Goal: Communication & Community: Answer question/provide support

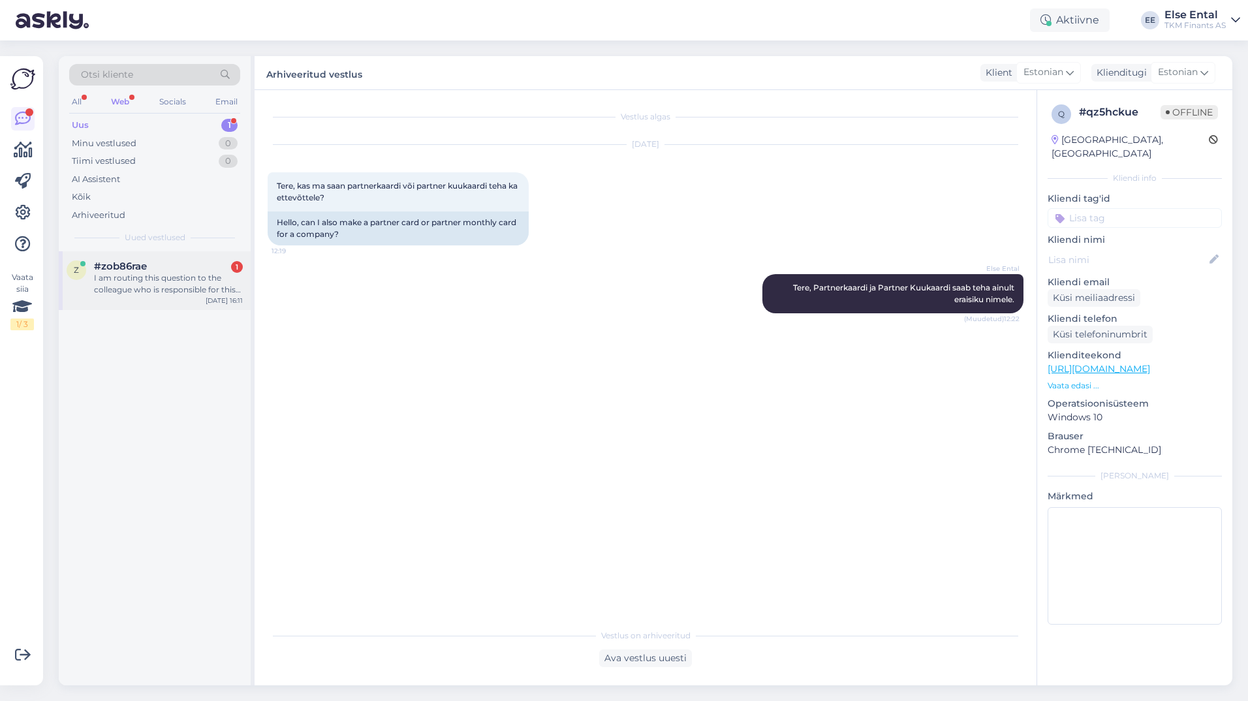
click at [189, 290] on div "I am routing this question to the colleague who is responsible for this topic. …" at bounding box center [168, 284] width 149 height 24
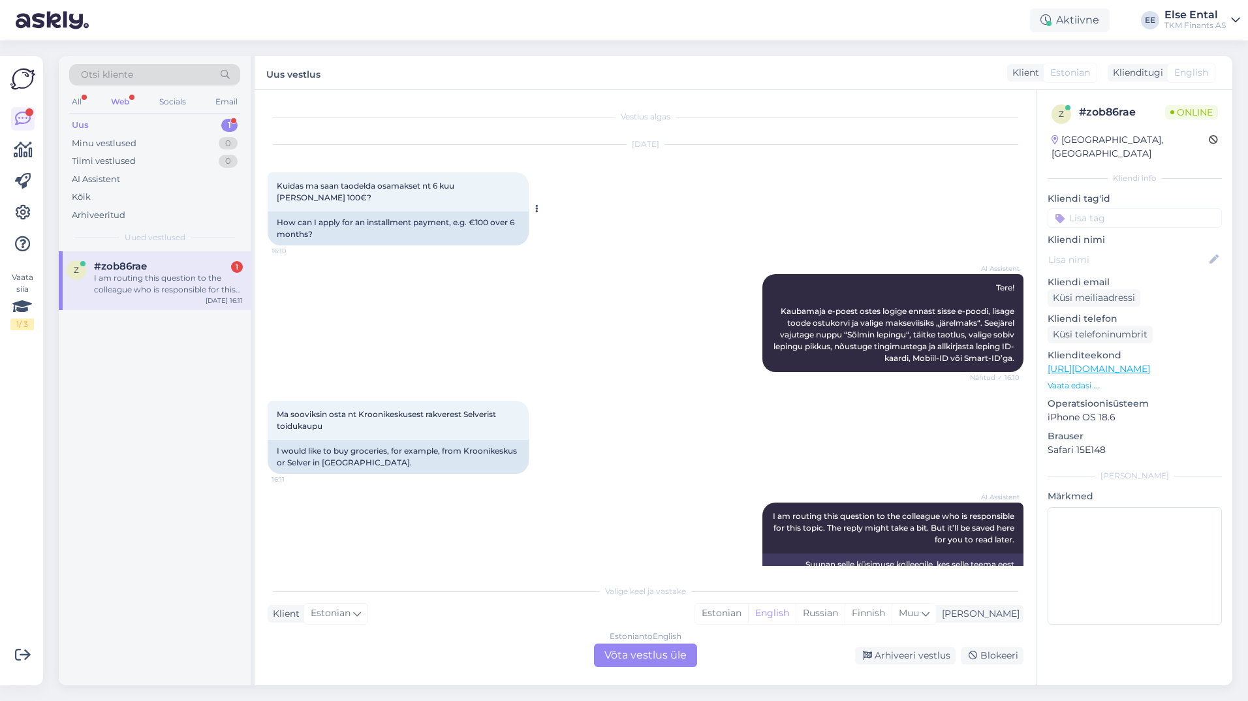
click at [378, 191] on div "Kuidas ma saan taodelda osamakset nt 6 kuu [PERSON_NAME] 100€? 16:10" at bounding box center [398, 191] width 261 height 39
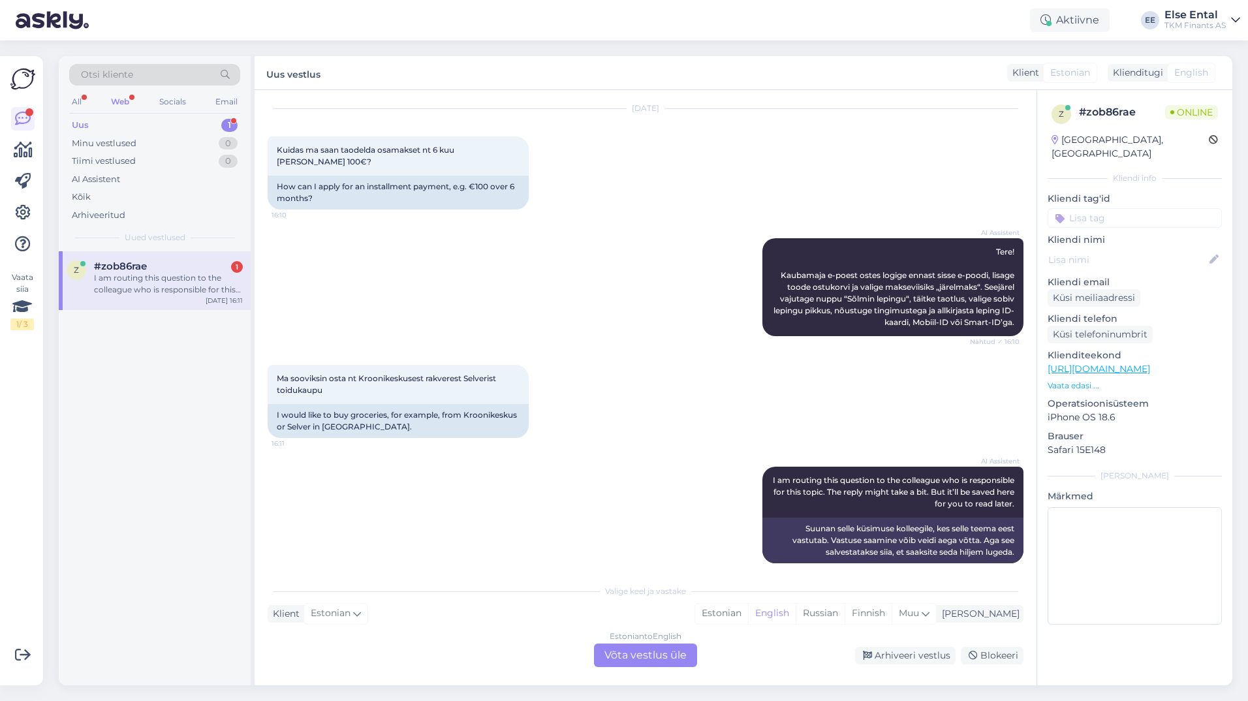
click at [635, 661] on div "Estonian to English Võta vestlus üle" at bounding box center [645, 656] width 103 height 24
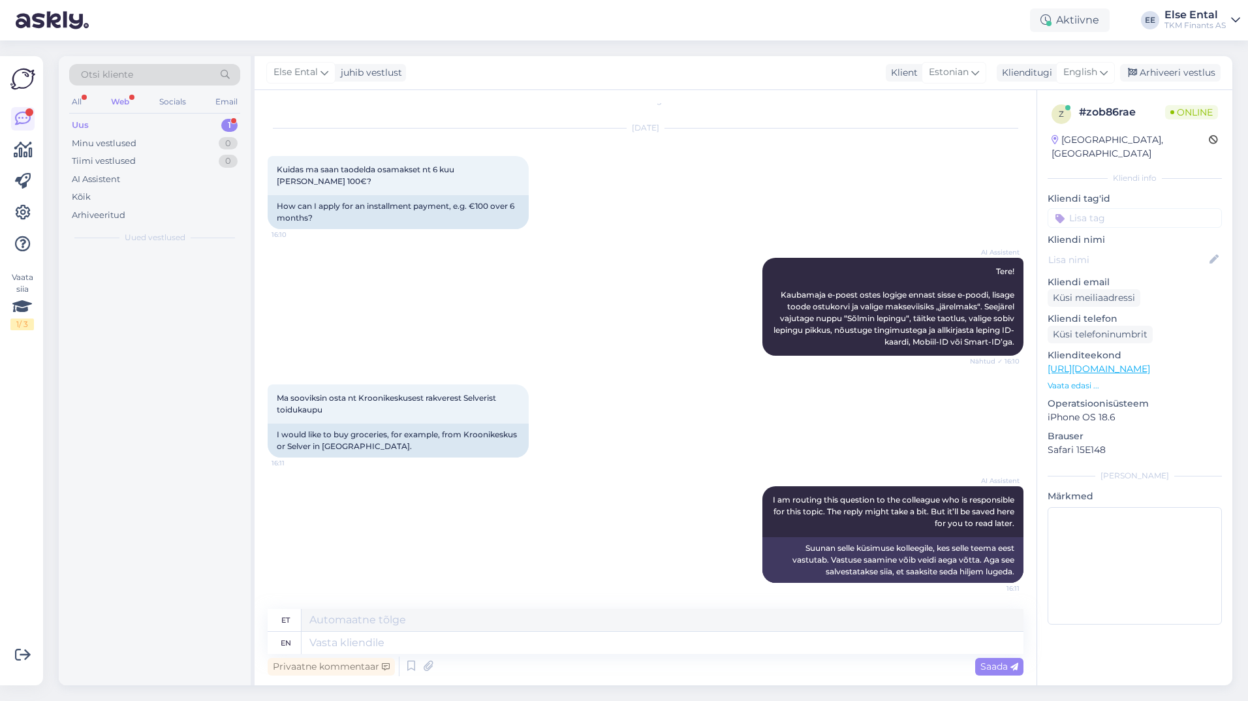
scroll to position [5, 0]
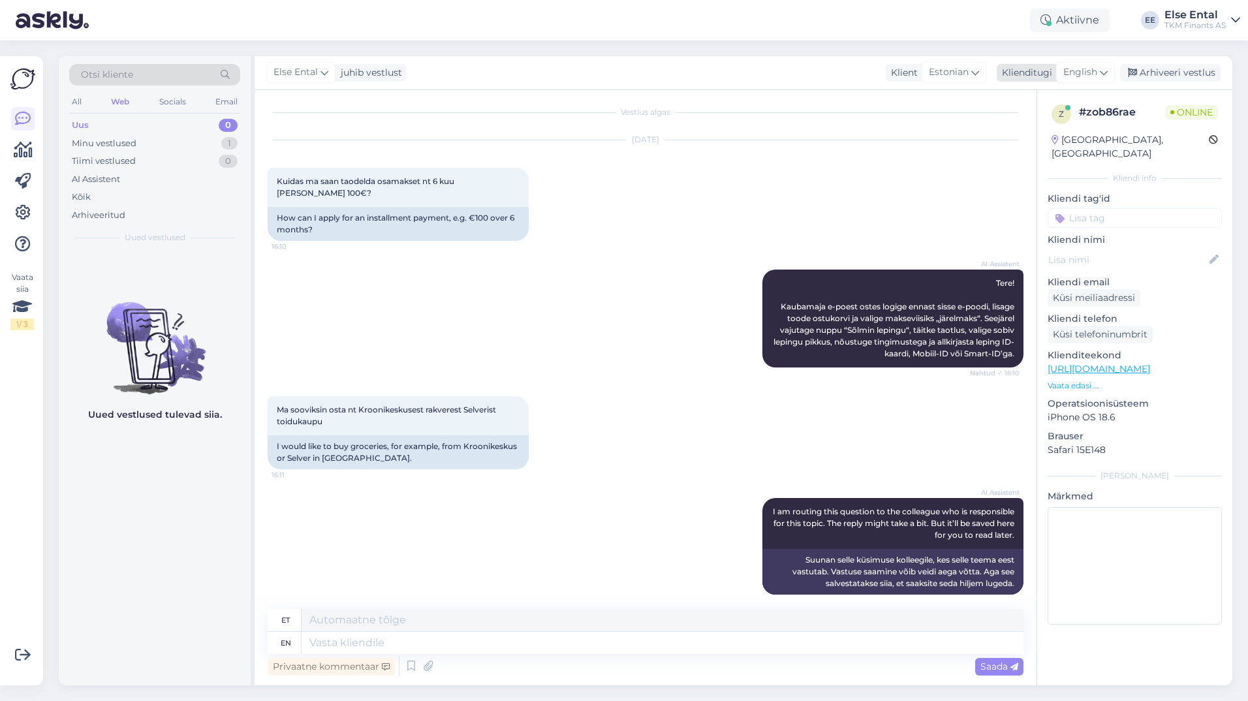
click at [1082, 78] on span "English" at bounding box center [1080, 72] width 34 height 14
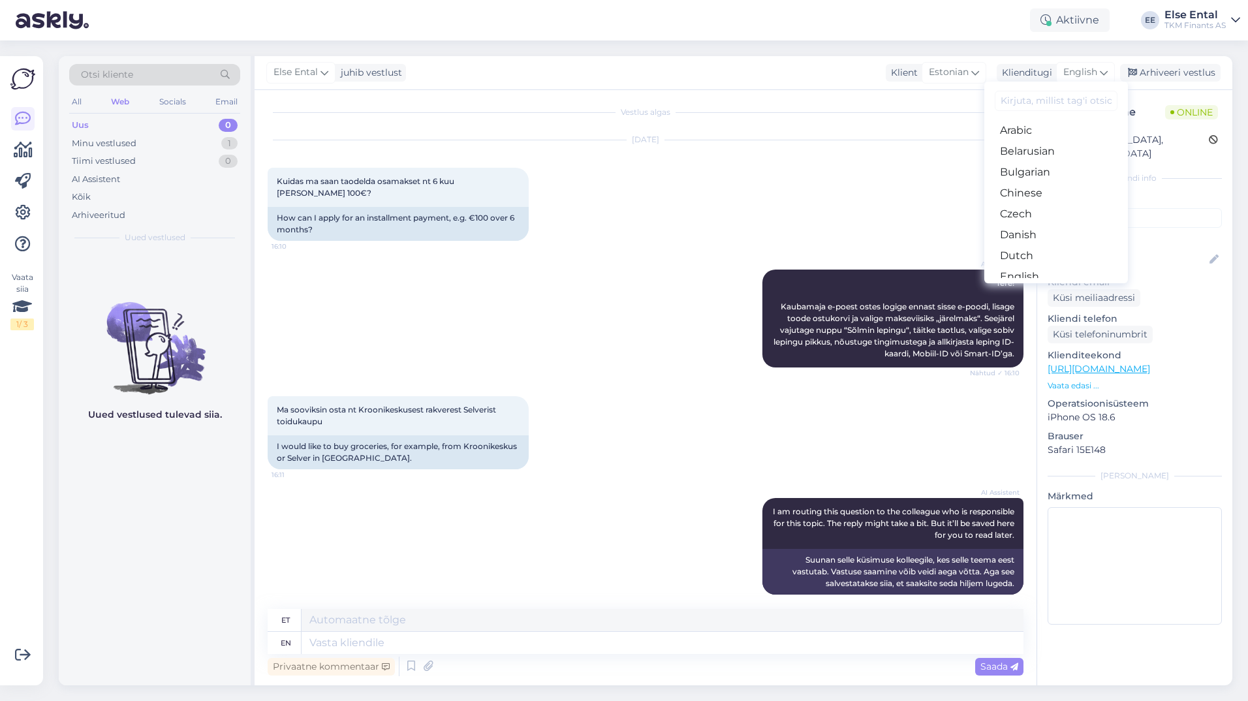
click at [1027, 287] on link "Estonian" at bounding box center [1056, 297] width 144 height 21
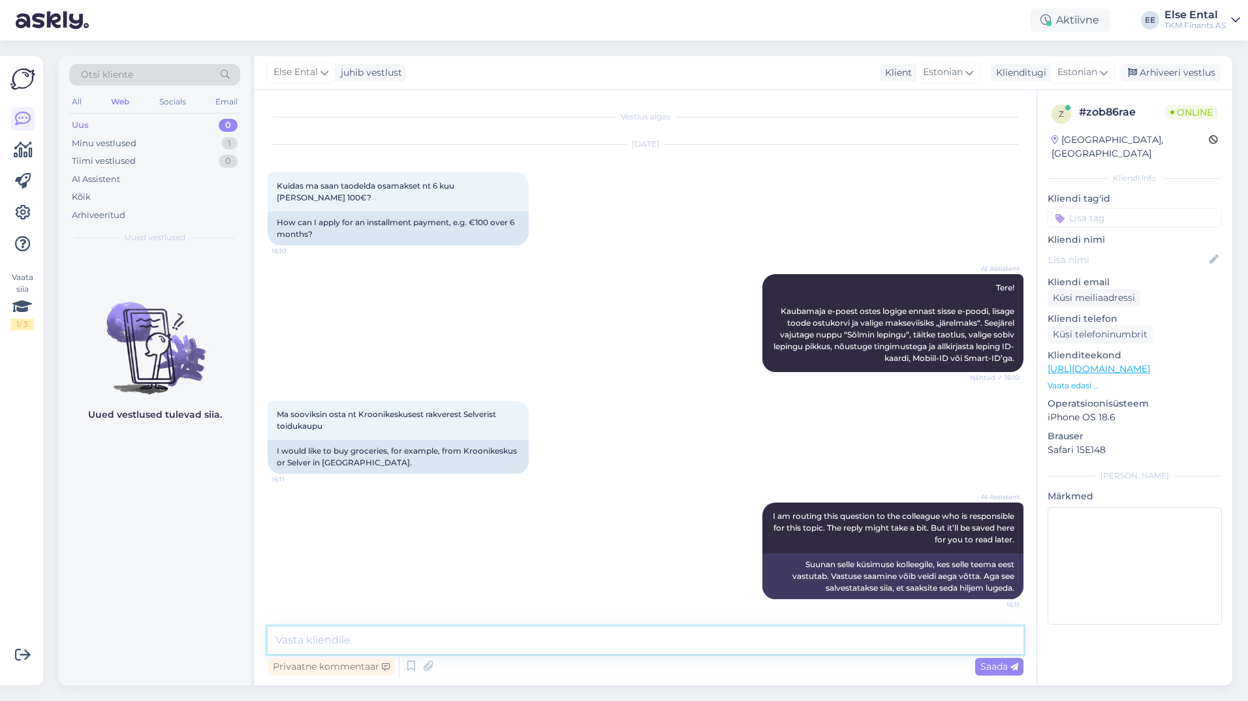
click at [360, 651] on textarea at bounding box center [646, 640] width 756 height 27
click at [349, 646] on textarea at bounding box center [646, 640] width 756 height 27
click at [871, 647] on textarea "Tere! Selverist toidukaupade ostmiseks palume teil Partnerkaardi iseteeninduske…" at bounding box center [646, 640] width 756 height 27
paste textarea "Partner Kuukaardi ostulimiit võimaldab tasuda Kaubamajas, Selveris, Delice’is, …"
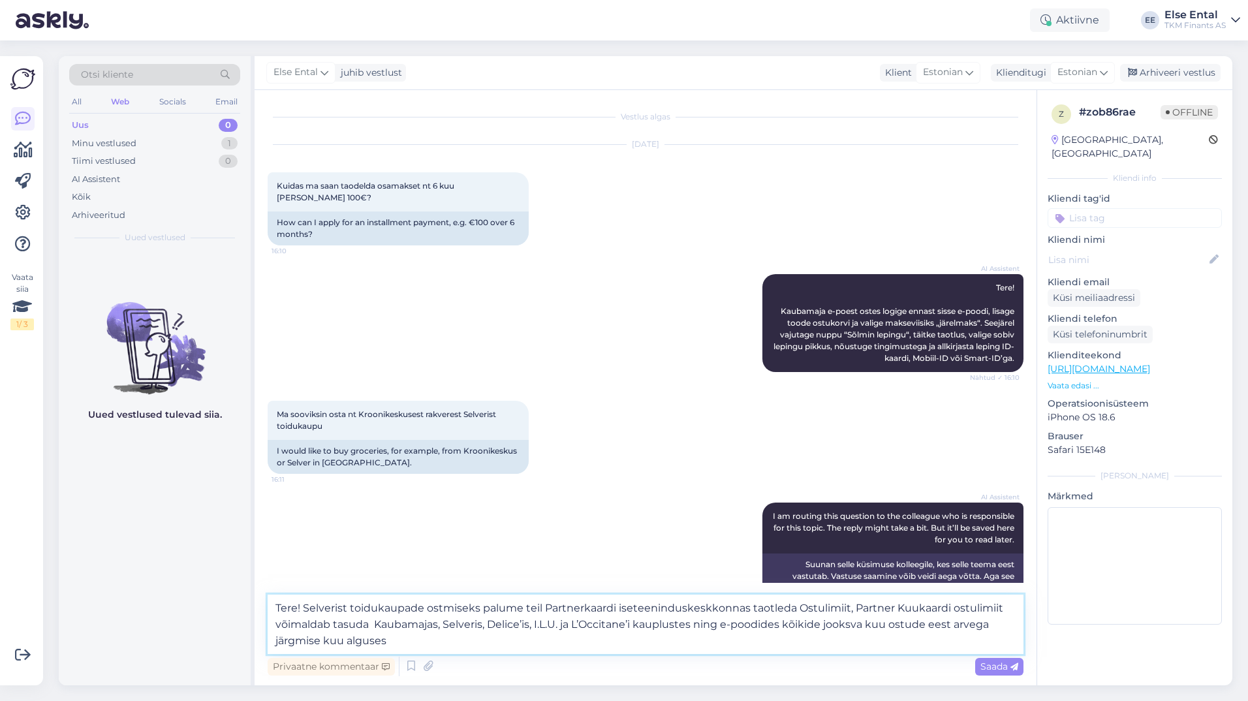
click at [793, 606] on textarea "Tere! Selverist toidukaupade ostmiseks palume teil Partnerkaardi iseteeninduske…" at bounding box center [646, 624] width 756 height 59
drag, startPoint x: 383, startPoint y: 626, endPoint x: 951, endPoint y: 604, distance: 568.3
click at [951, 604] on textarea "Tere! Selverist toidukaupade ostmiseks palume teil Partnerkaardi iseteeninduske…" at bounding box center [646, 624] width 756 height 59
drag, startPoint x: 332, startPoint y: 625, endPoint x: 340, endPoint y: 643, distance: 19.3
click at [333, 626] on textarea "Tere! Selverist toidukaupade ostmiseks palume teil Partnerkaardi iseteeninduske…" at bounding box center [646, 624] width 756 height 59
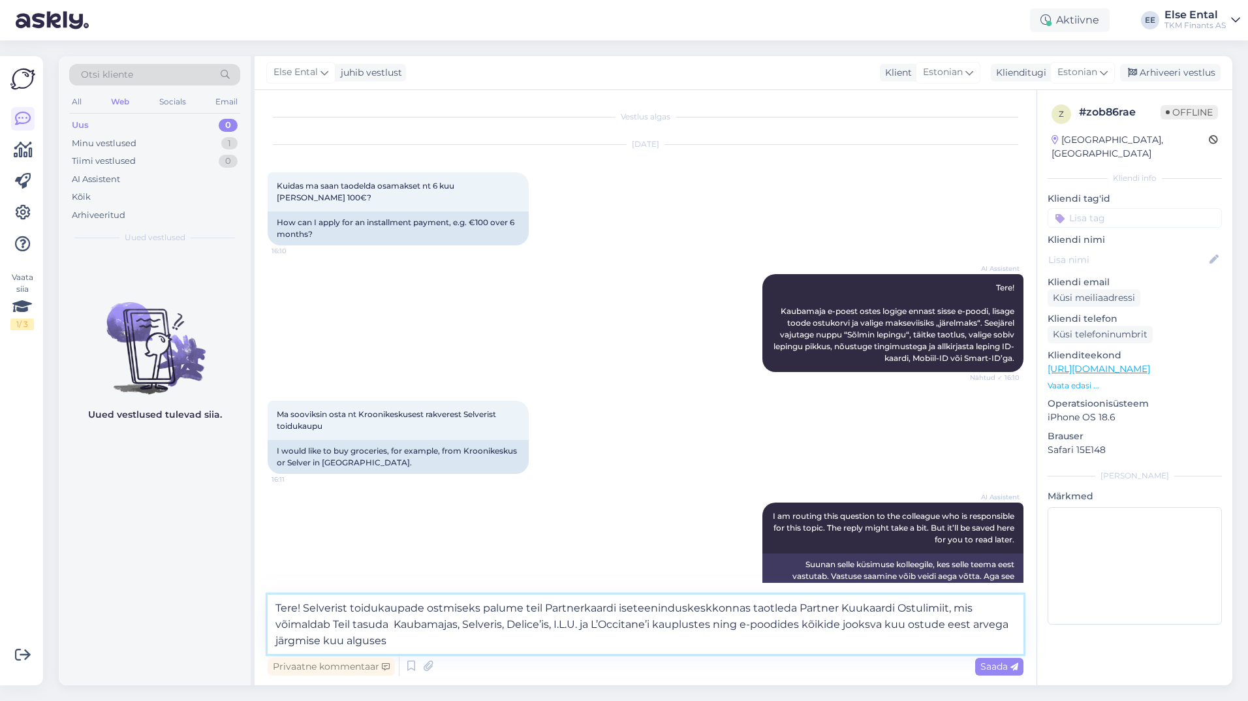
click at [404, 645] on textarea "Tere! Selverist toidukaupade ostmiseks palume teil Partnerkaardi iseteeninduske…" at bounding box center [646, 624] width 756 height 59
click at [481, 606] on textarea "Tere! Selverist toidukaupade ostmiseks palume teil Partnerkaardi iseteeninduske…" at bounding box center [646, 624] width 756 height 59
click at [651, 636] on textarea "Tere! Selverist toidukaupade ostmiseks Ostulimiidiga palume teil Partnerkaardi …" at bounding box center [646, 624] width 756 height 59
type textarea "Tere! Selverist toidukaupade ostmiseks Ostulimiidiga palume teil Partnerkaardi …"
click at [980, 669] on span "Saada" at bounding box center [999, 667] width 38 height 12
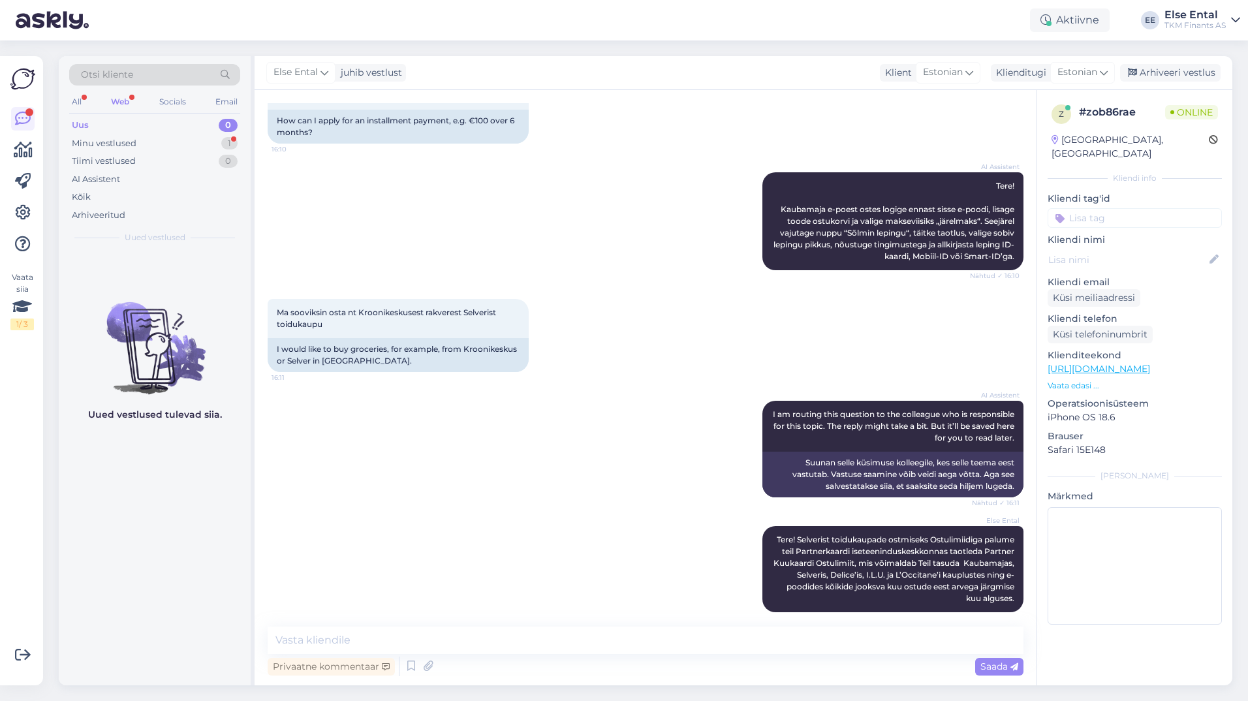
scroll to position [158, 0]
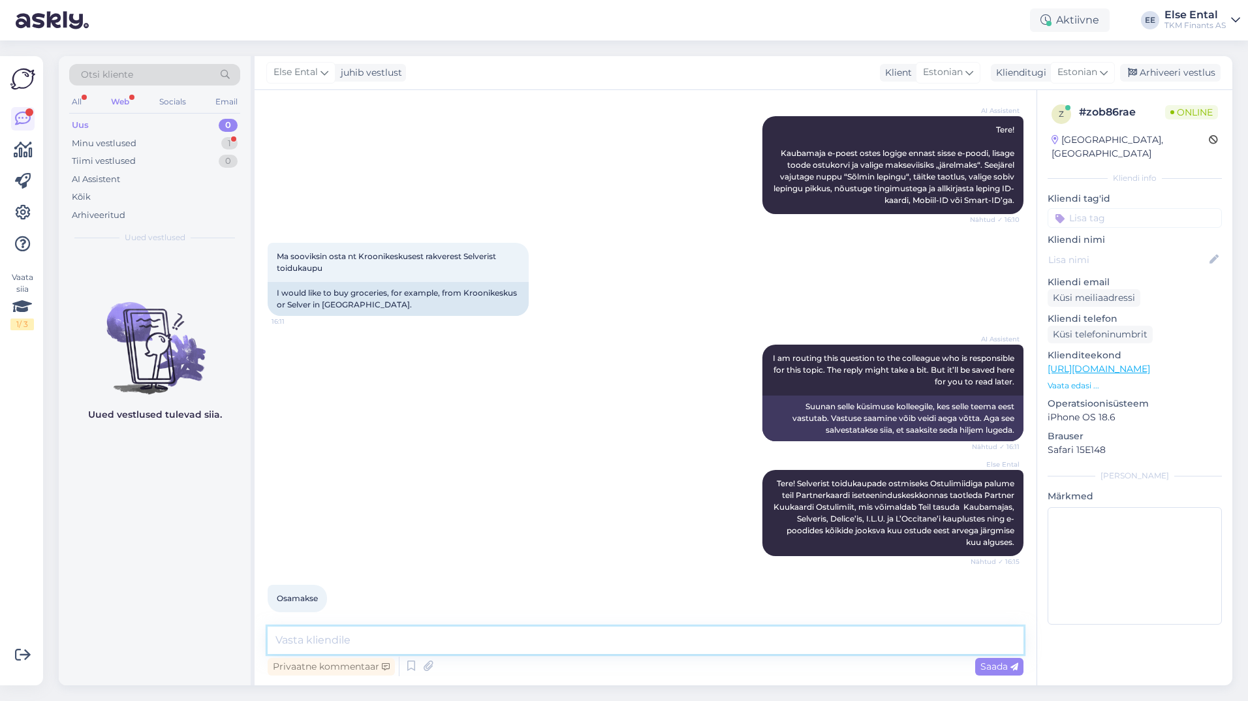
click at [311, 645] on textarea at bounding box center [646, 640] width 756 height 27
click at [425, 646] on textarea at bounding box center [646, 640] width 756 height 27
click at [753, 650] on textarea "Osamaksega saab soetada [PERSON_NAME] ainult Kaubamajast kohapeal või Kauamaja …" at bounding box center [646, 640] width 756 height 27
drag, startPoint x: 646, startPoint y: 641, endPoint x: 649, endPoint y: 669, distance: 28.3
click at [646, 642] on textarea "Osamaksega saab soetada [PERSON_NAME] ainult Kaubamajast kohapeal või Kauamaja …" at bounding box center [646, 640] width 756 height 27
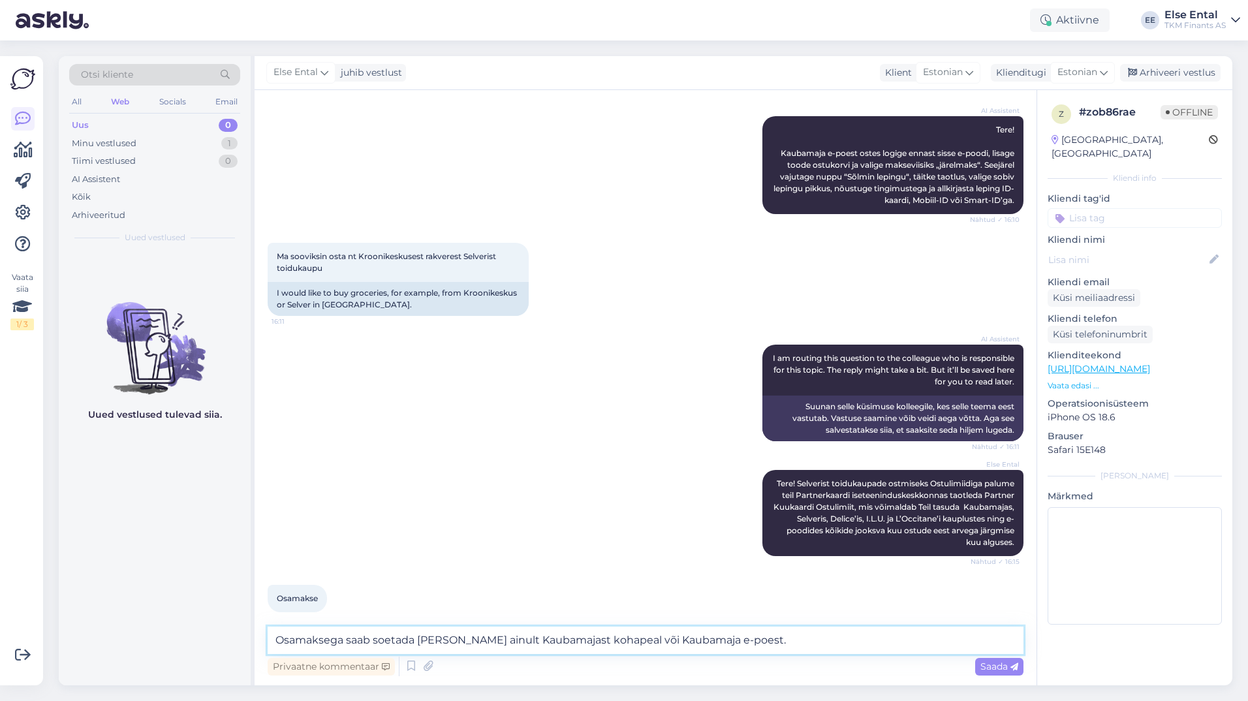
click at [783, 643] on textarea "Osamaksega saab soetada [PERSON_NAME] ainult Kaubamajast kohapeal või Kaubamaja…" at bounding box center [646, 640] width 756 height 27
type textarea "Osamaksega saab soetada [PERSON_NAME] ainult Kaubamajast kohapeal või Kaubamaja…"
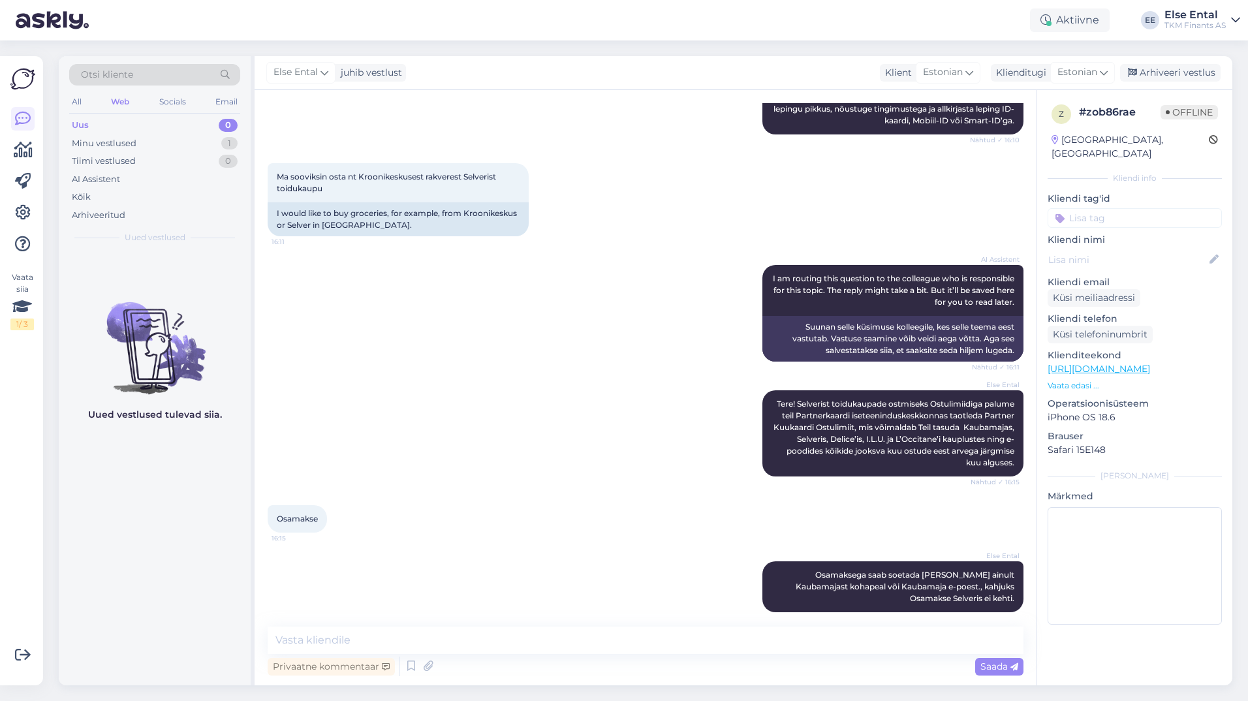
click at [76, 608] on div "Uued vestlused tulevad siia." at bounding box center [155, 468] width 192 height 434
click at [484, 643] on textarea at bounding box center [646, 640] width 756 height 27
click at [1145, 74] on div "Arhiveeri vestlus" at bounding box center [1170, 73] width 101 height 18
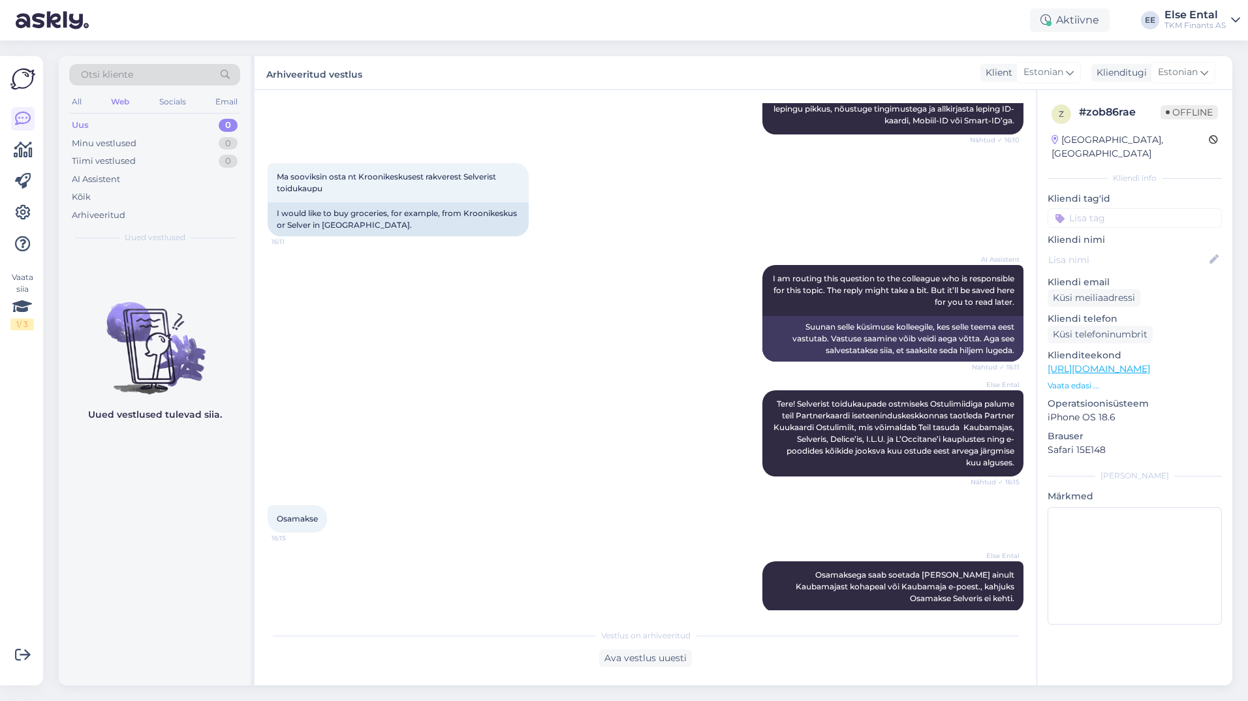
click at [633, 453] on div "Else Ental Tere! Selverist toidukaupade ostmiseks Ostulimiidiga palume teil Par…" at bounding box center [646, 433] width 756 height 115
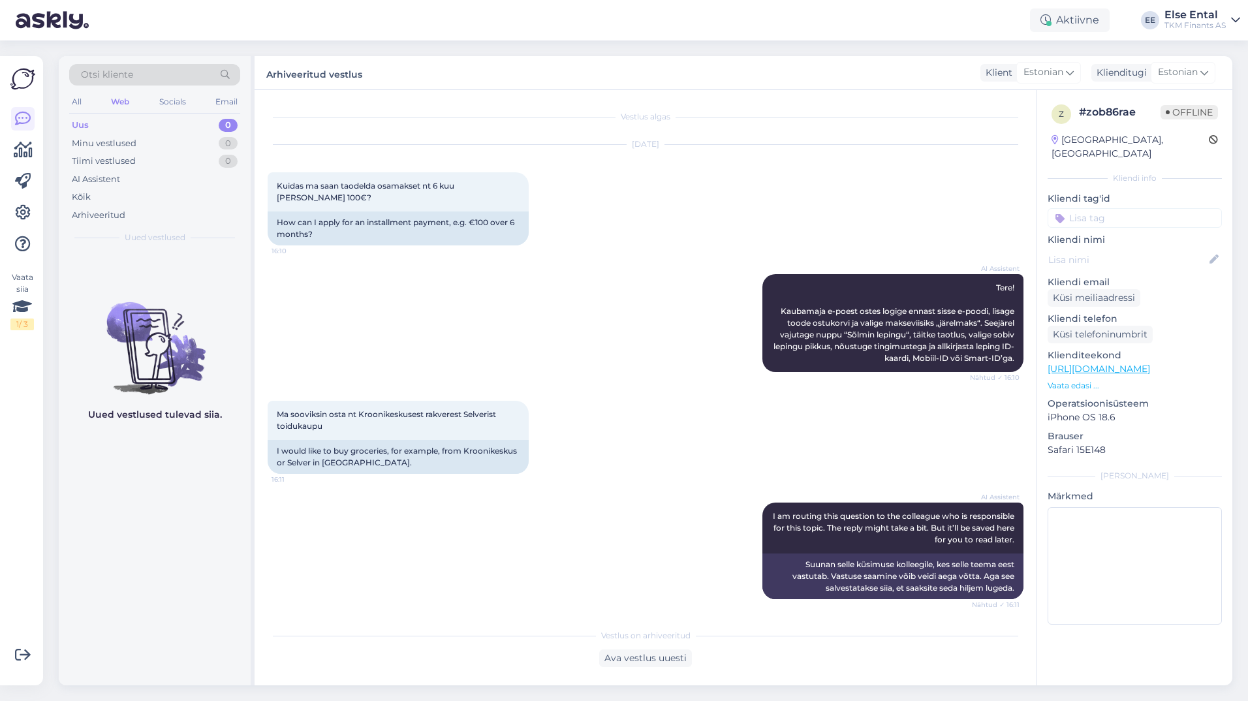
scroll to position [242, 0]
